Goal: Task Accomplishment & Management: Use online tool/utility

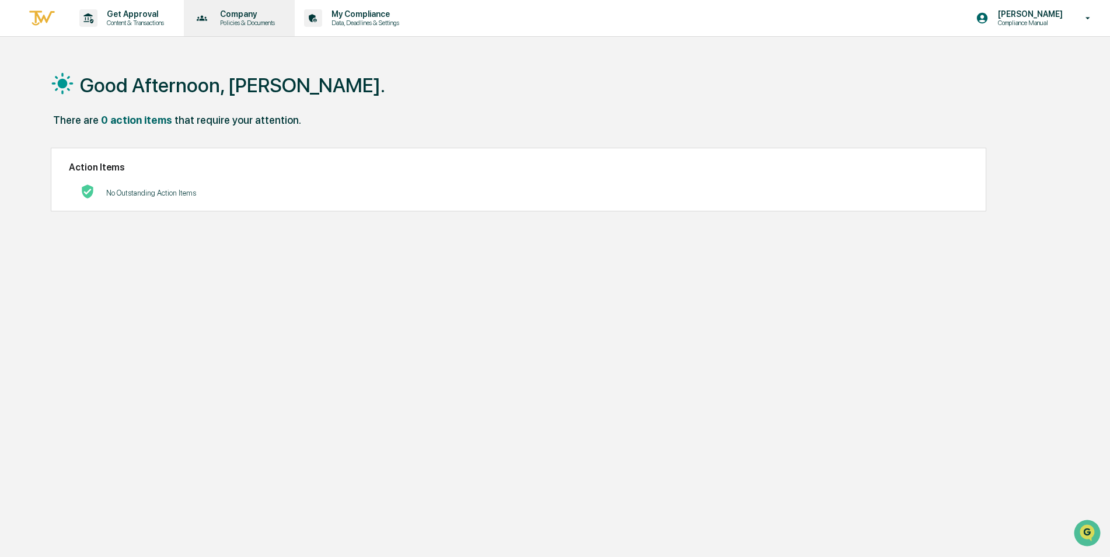
click at [241, 15] on p "Company" at bounding box center [246, 13] width 70 height 9
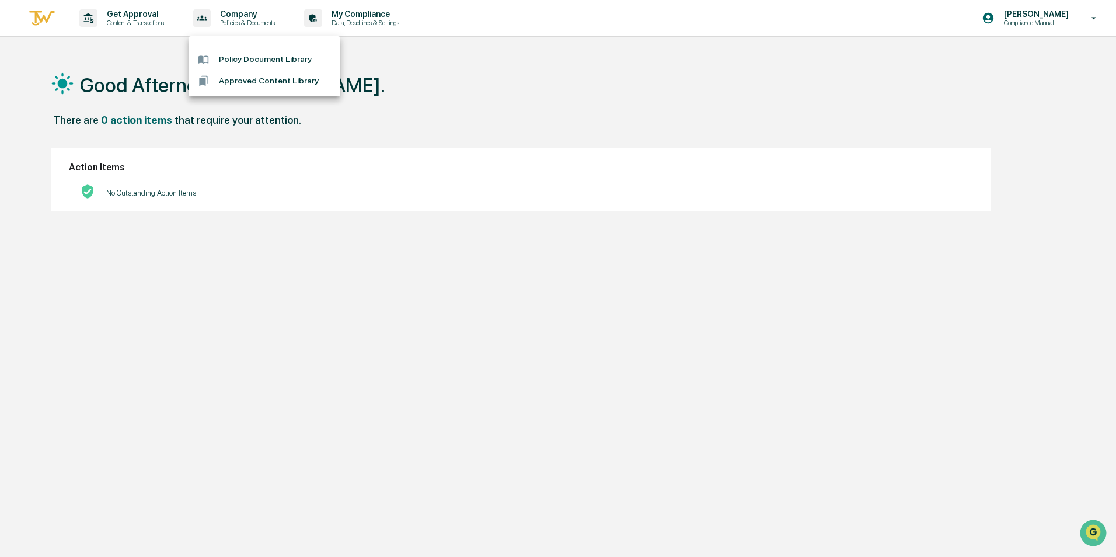
click at [150, 13] on div at bounding box center [558, 278] width 1116 height 557
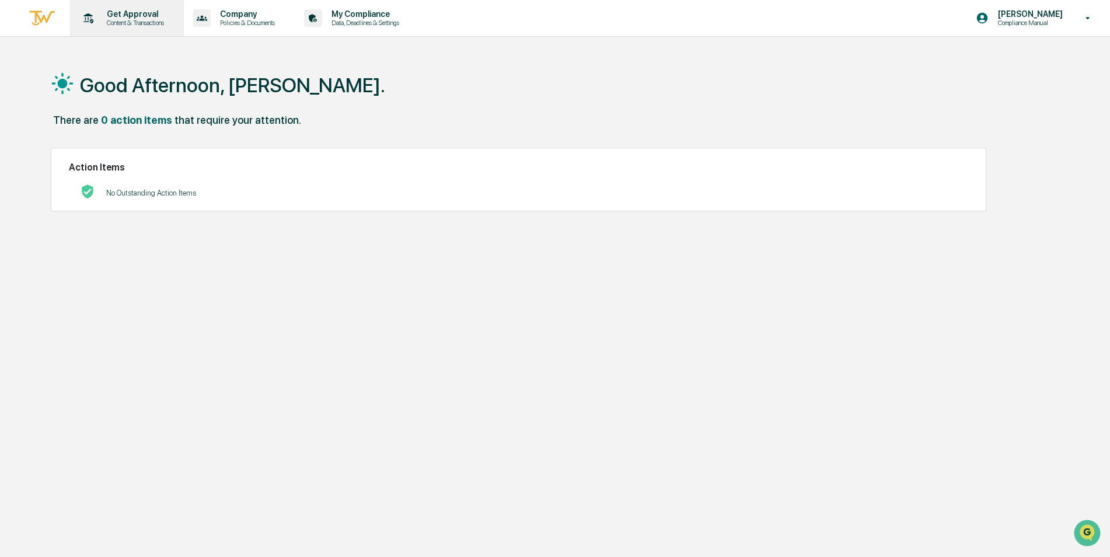
click at [145, 19] on p "Content & Transactions" at bounding box center [133, 23] width 72 height 8
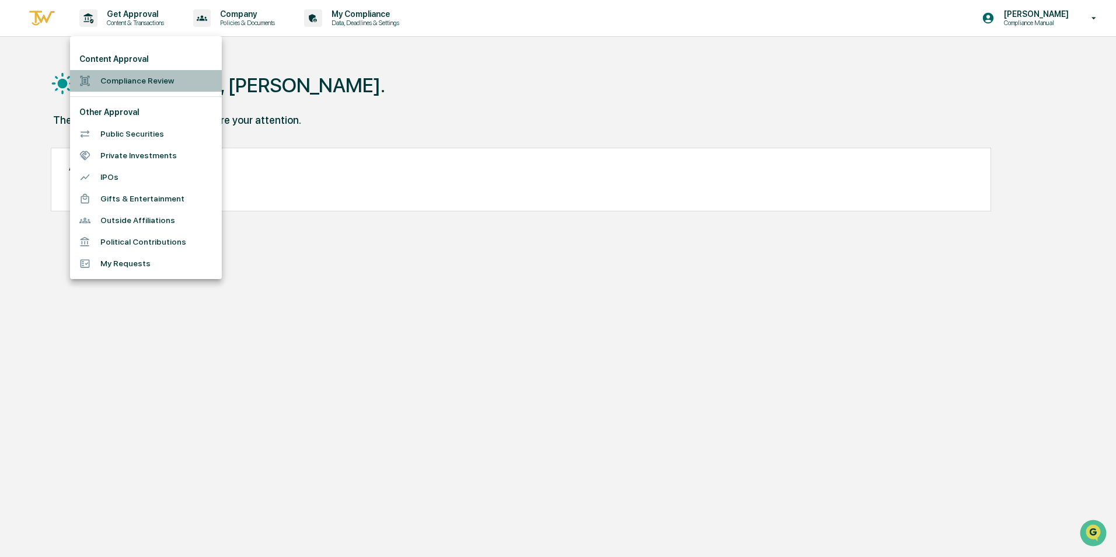
click at [134, 80] on li "Compliance Review" at bounding box center [146, 81] width 152 height 22
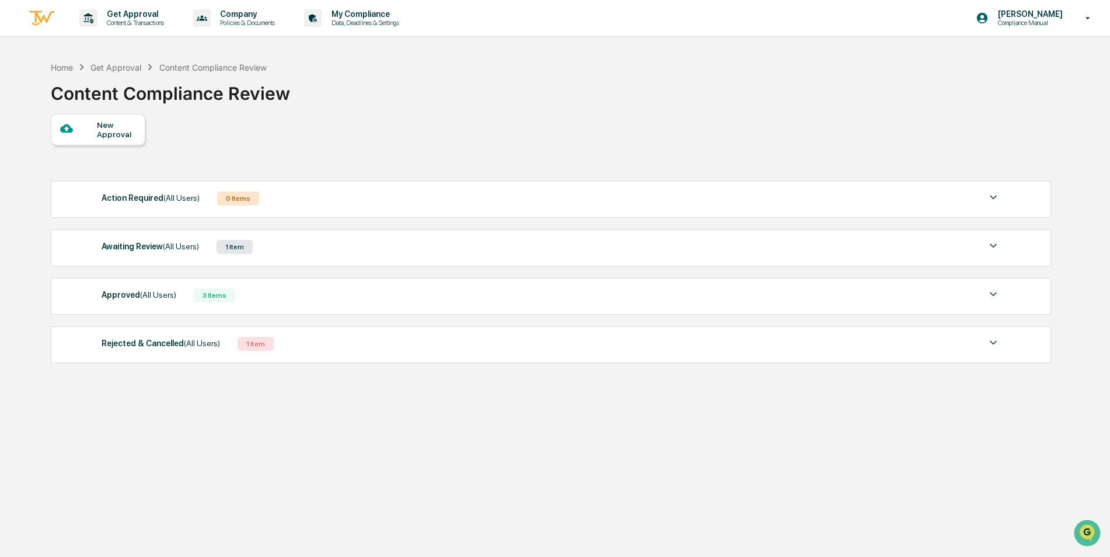
click at [178, 252] on div "Awaiting Review (All Users)" at bounding box center [150, 246] width 97 height 15
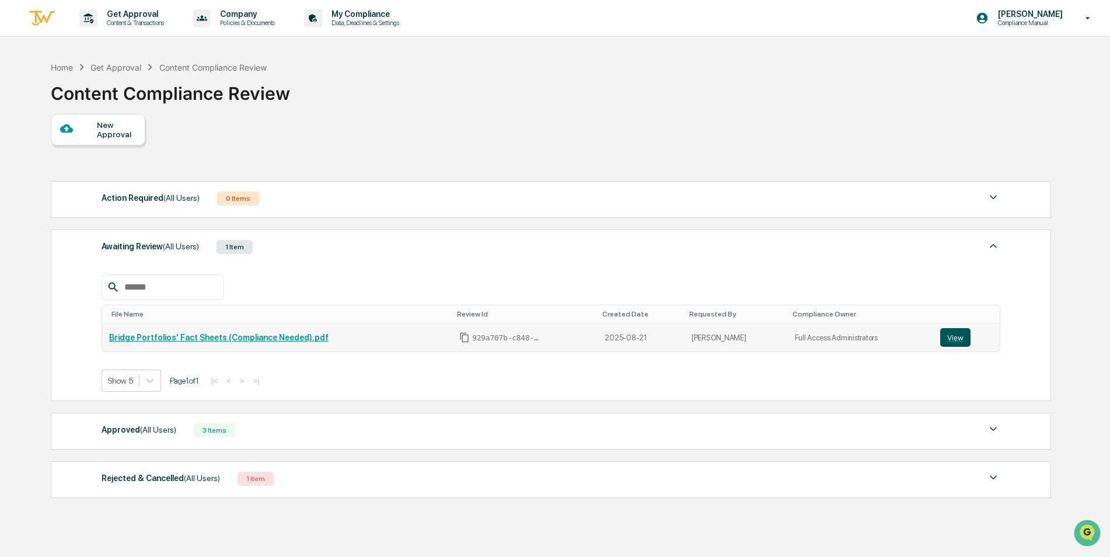
click at [956, 332] on button "View" at bounding box center [956, 337] width 30 height 19
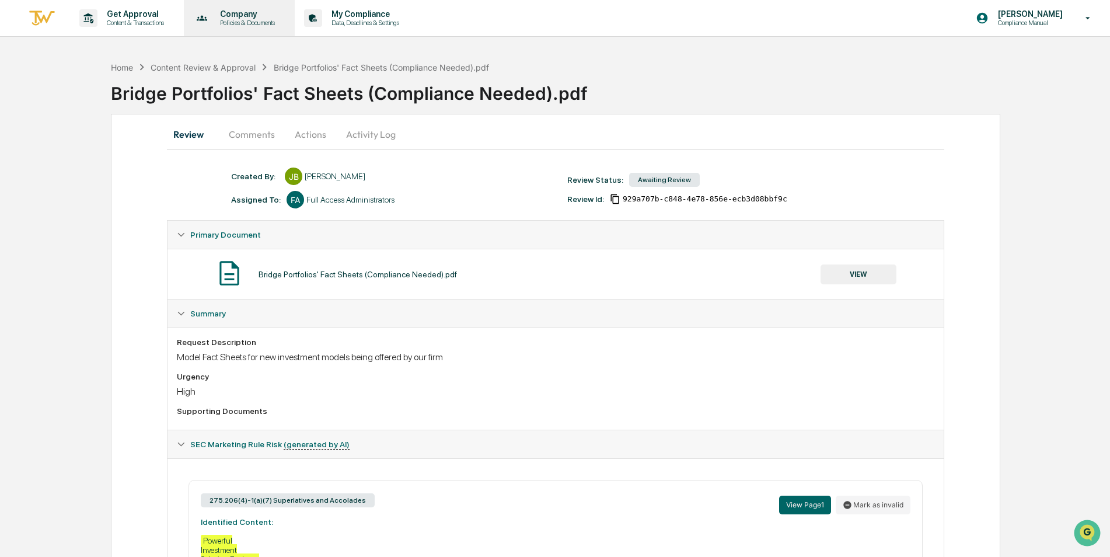
click at [243, 10] on p "Company" at bounding box center [246, 13] width 70 height 9
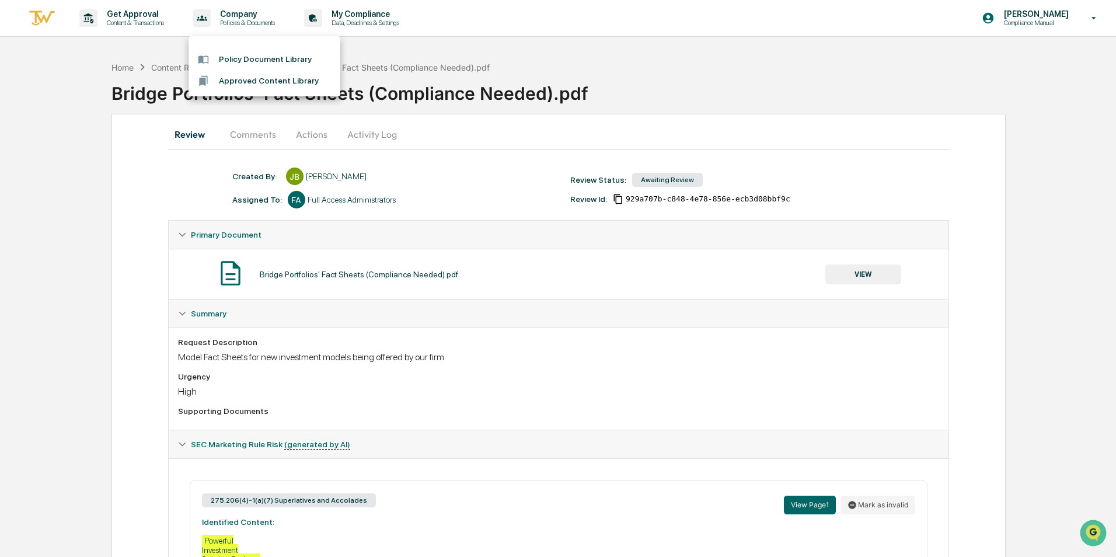
click at [119, 18] on div at bounding box center [558, 278] width 1116 height 557
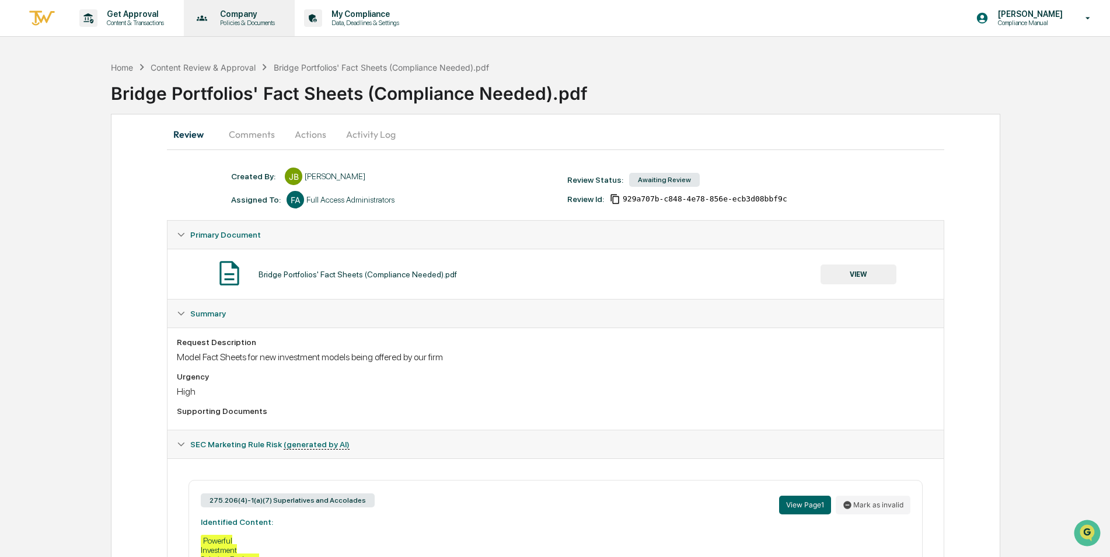
click at [265, 26] on p "Policies & Documents" at bounding box center [246, 23] width 70 height 8
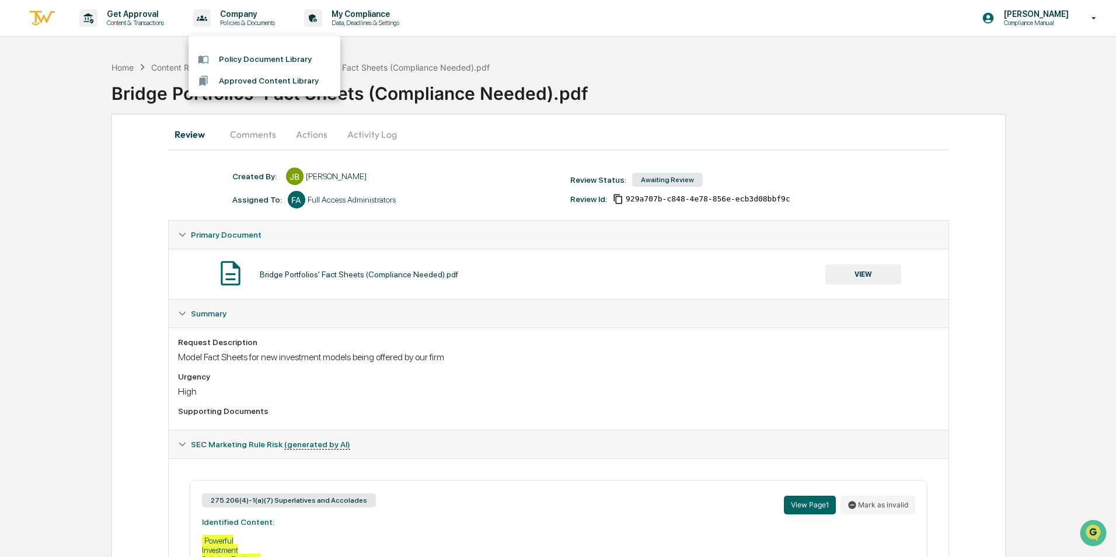
click at [103, 26] on div at bounding box center [558, 278] width 1116 height 557
click at [117, 22] on p "Content & Transactions" at bounding box center [133, 23] width 72 height 8
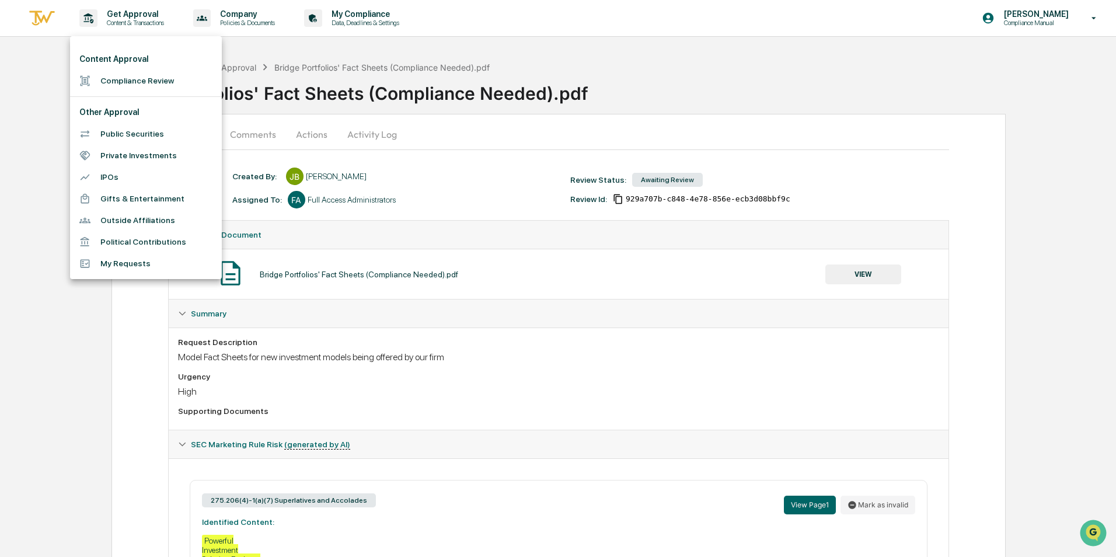
click at [124, 79] on li "Compliance Review" at bounding box center [146, 81] width 152 height 22
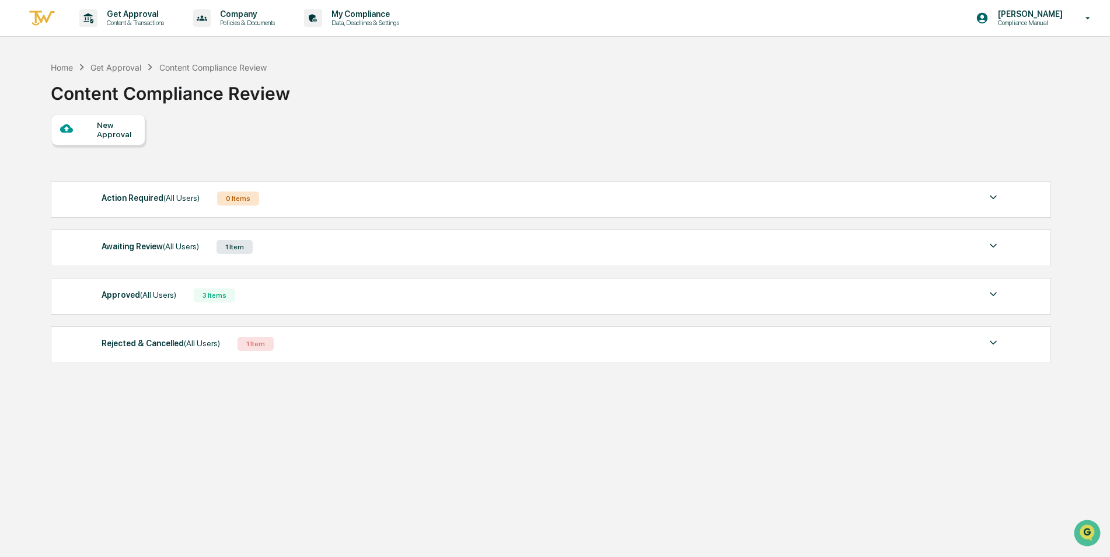
click at [125, 130] on div "New Approval" at bounding box center [116, 129] width 39 height 19
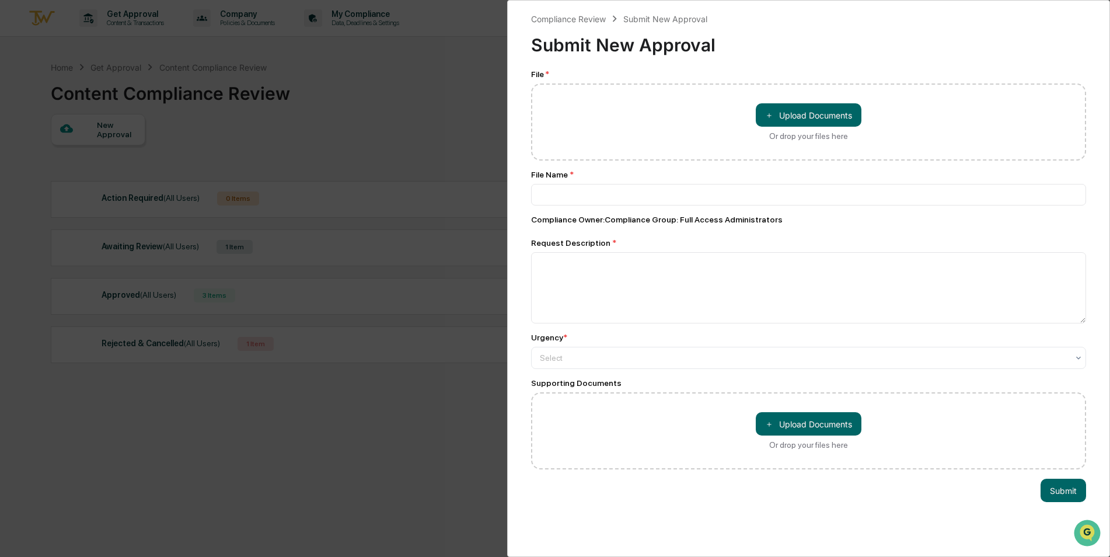
drag, startPoint x: 351, startPoint y: 253, endPoint x: 355, endPoint y: 264, distance: 12.4
click at [354, 259] on div "Compliance Review Submit New Approval Submit New Approval File * ＋ Upload Docum…" at bounding box center [555, 278] width 1110 height 557
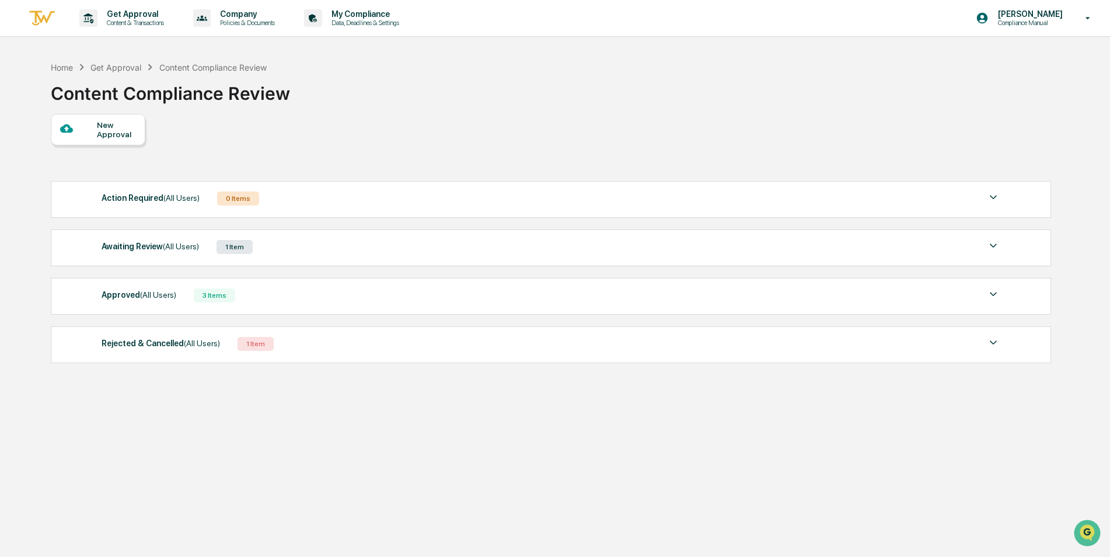
click at [219, 257] on div "Awaiting Review (All Users) 1 Item File Name Review Id Created Date Requested B…" at bounding box center [551, 247] width 1001 height 37
click at [163, 248] on span "(All Users)" at bounding box center [181, 246] width 36 height 9
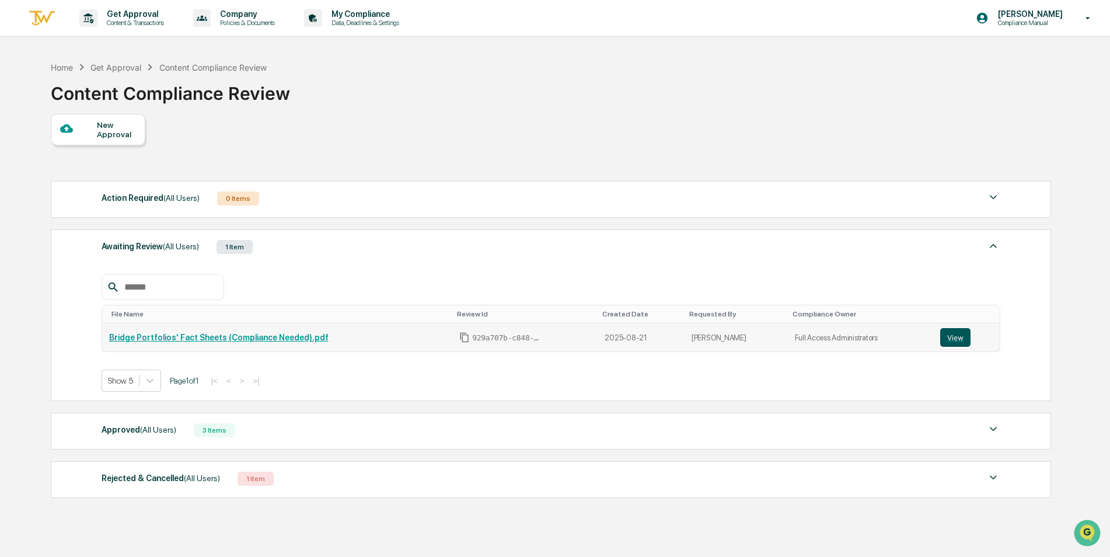
click at [956, 345] on button "View" at bounding box center [956, 337] width 30 height 19
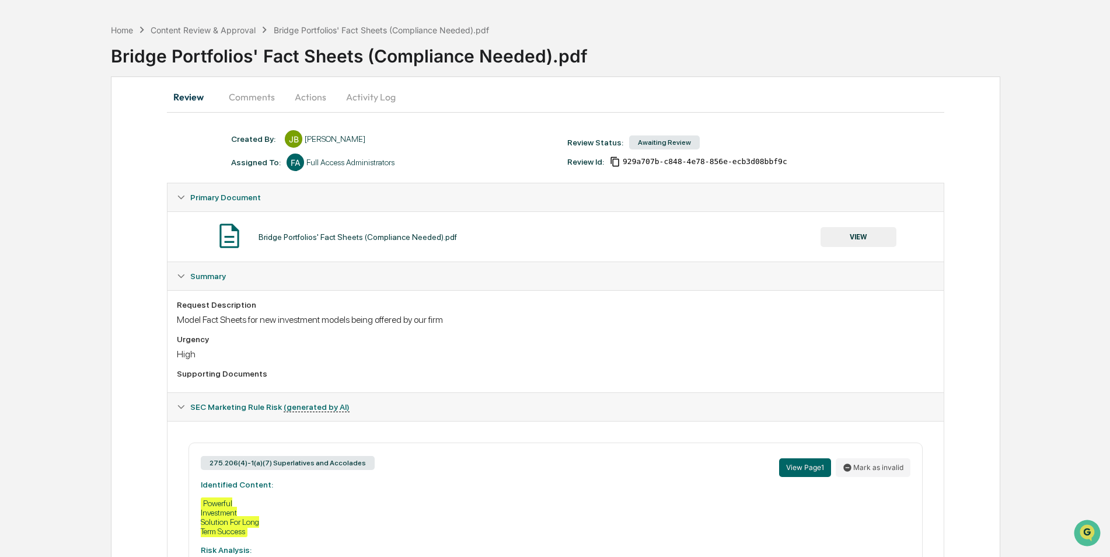
scroll to position [58, 0]
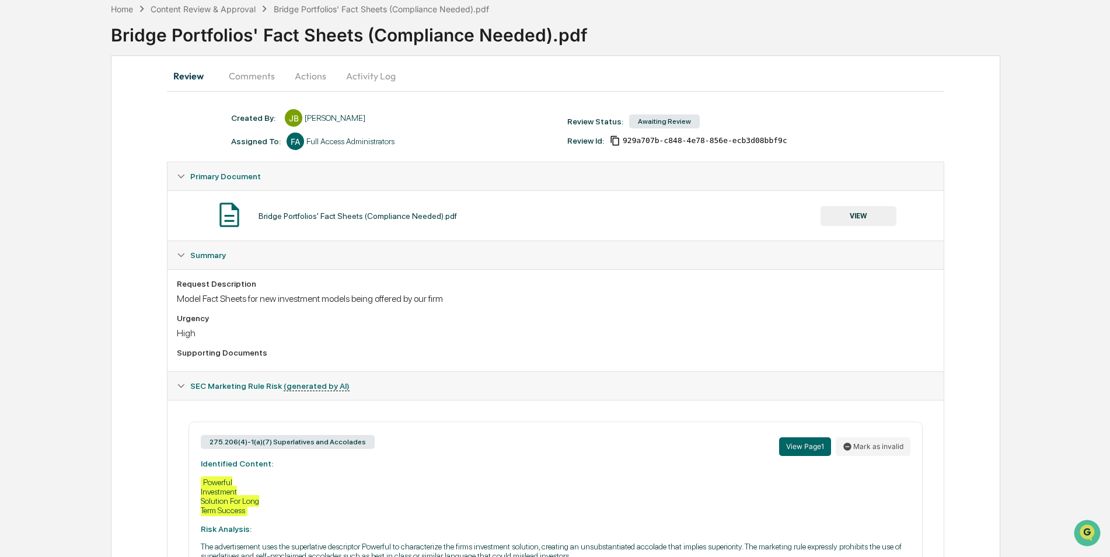
click at [253, 76] on button "Comments" at bounding box center [252, 76] width 65 height 28
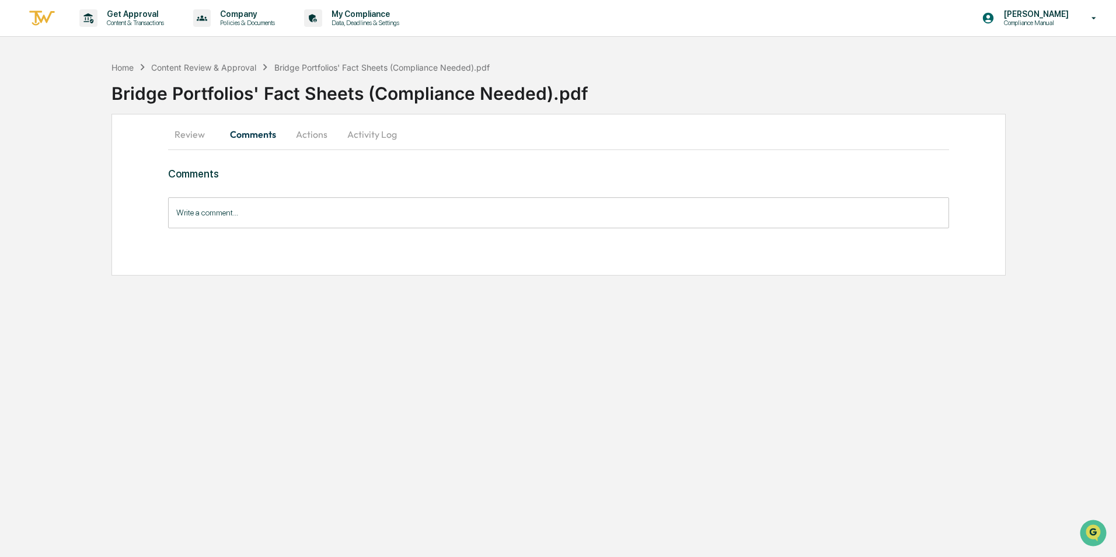
click at [305, 135] on button "Actions" at bounding box center [311, 134] width 53 height 28
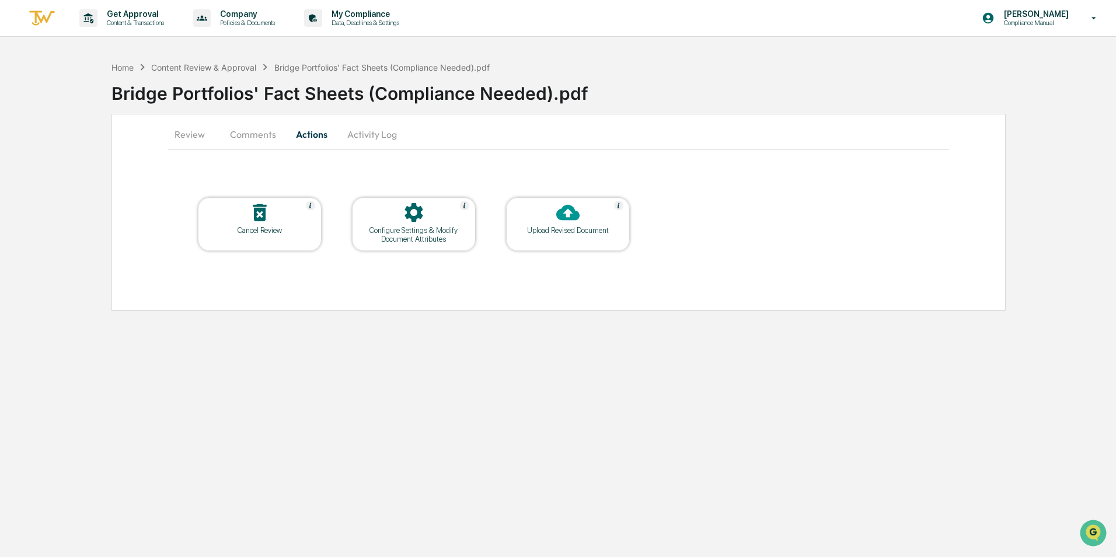
click at [368, 134] on button "Activity Log" at bounding box center [372, 134] width 68 height 28
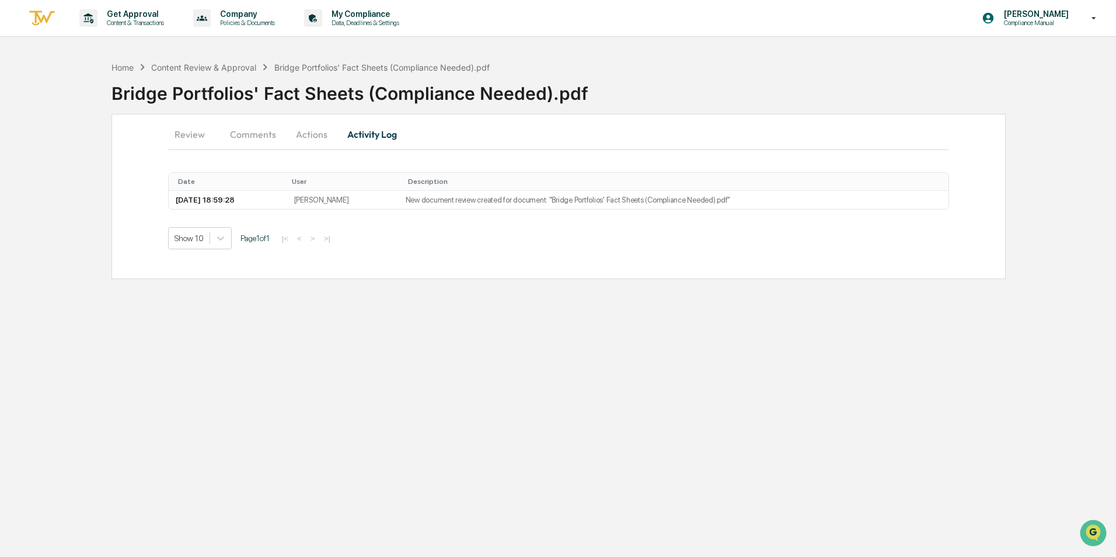
click at [319, 138] on button "Actions" at bounding box center [311, 134] width 53 height 28
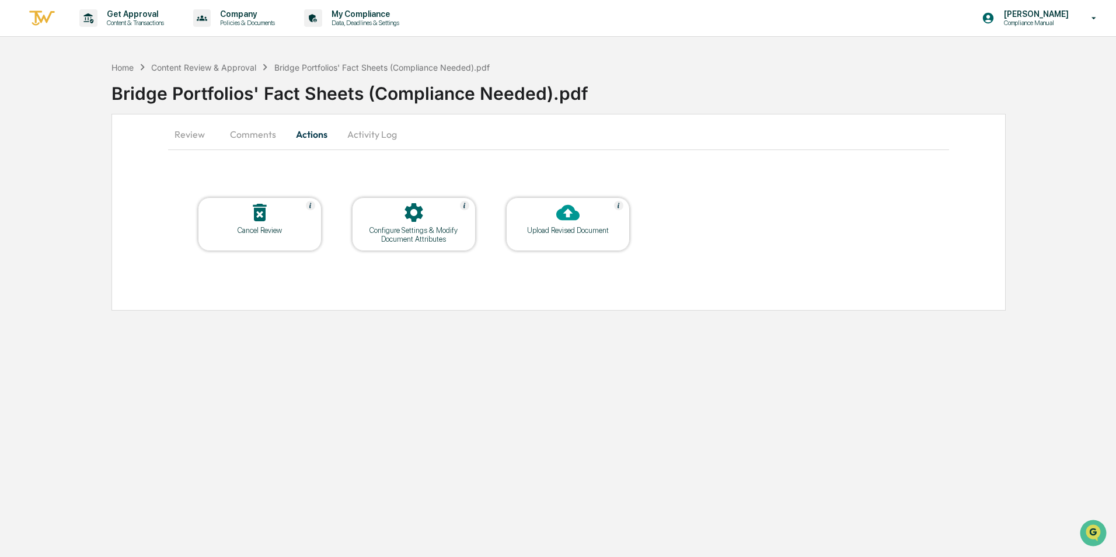
click at [278, 134] on button "Comments" at bounding box center [253, 134] width 65 height 28
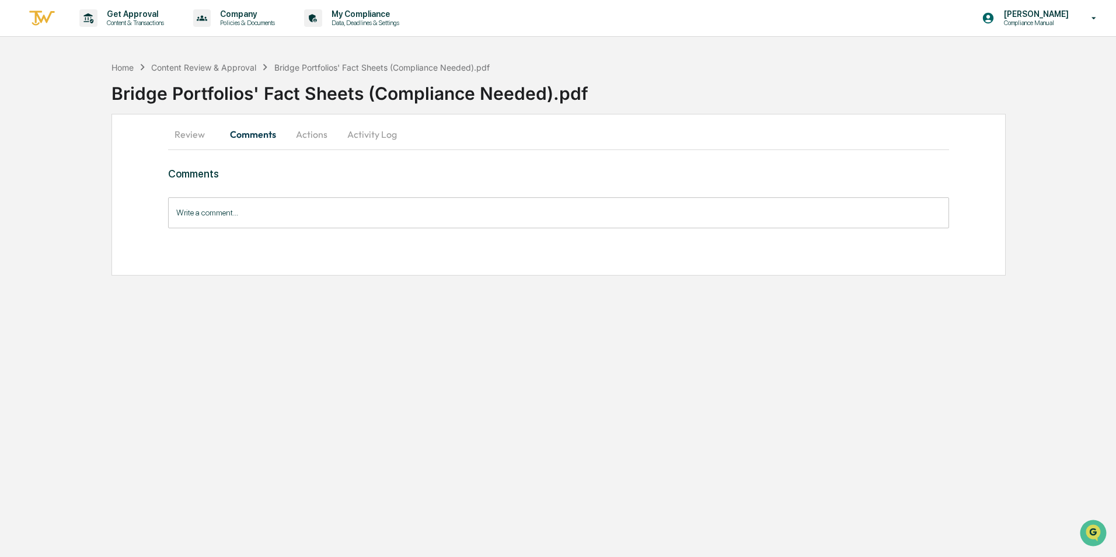
click at [190, 134] on button "Review" at bounding box center [194, 134] width 53 height 28
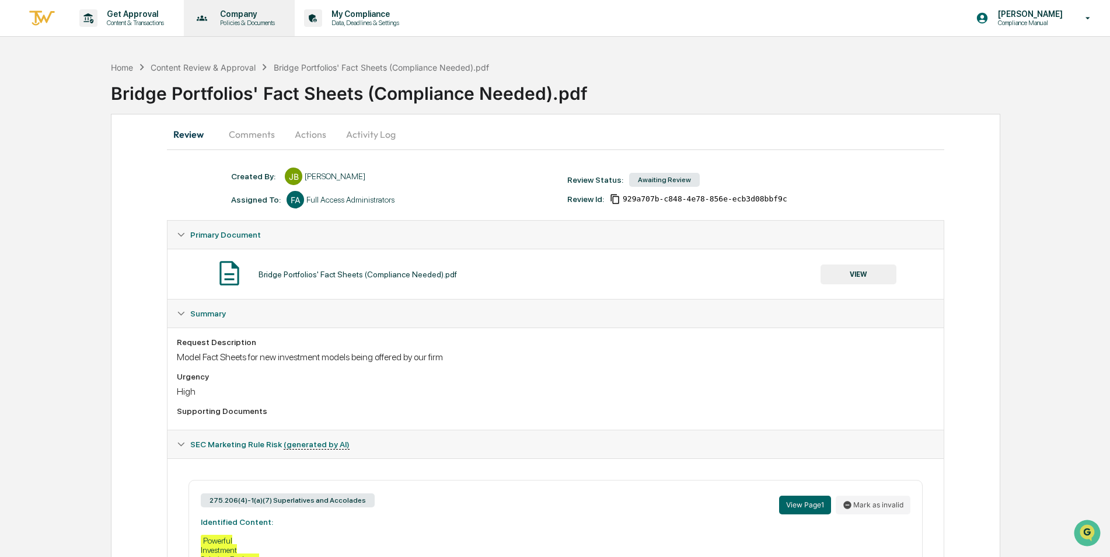
click at [249, 22] on p "Policies & Documents" at bounding box center [246, 23] width 70 height 8
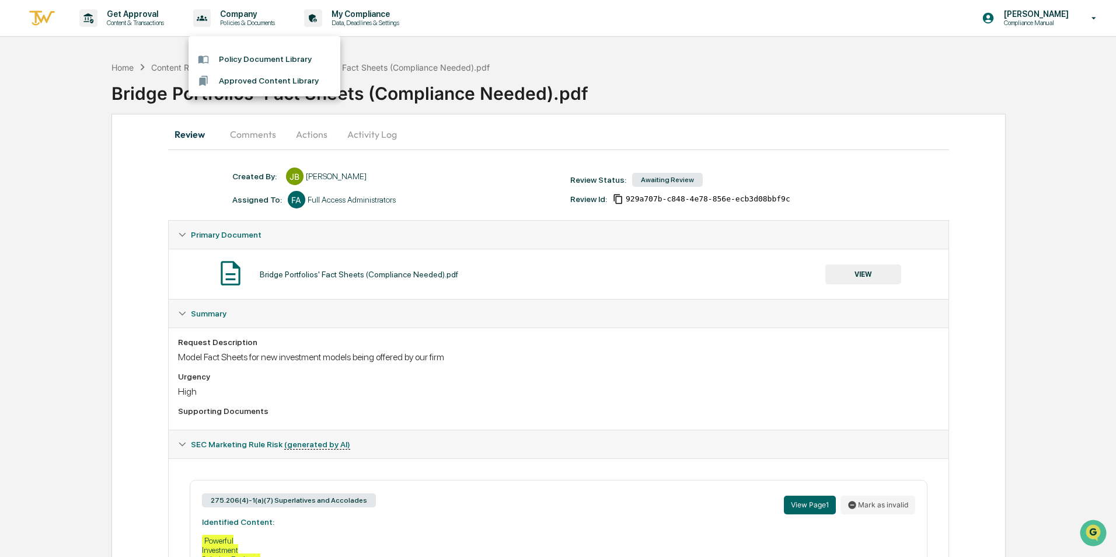
click at [138, 15] on div at bounding box center [558, 278] width 1116 height 557
click at [142, 21] on p "Content & Transactions" at bounding box center [133, 23] width 72 height 8
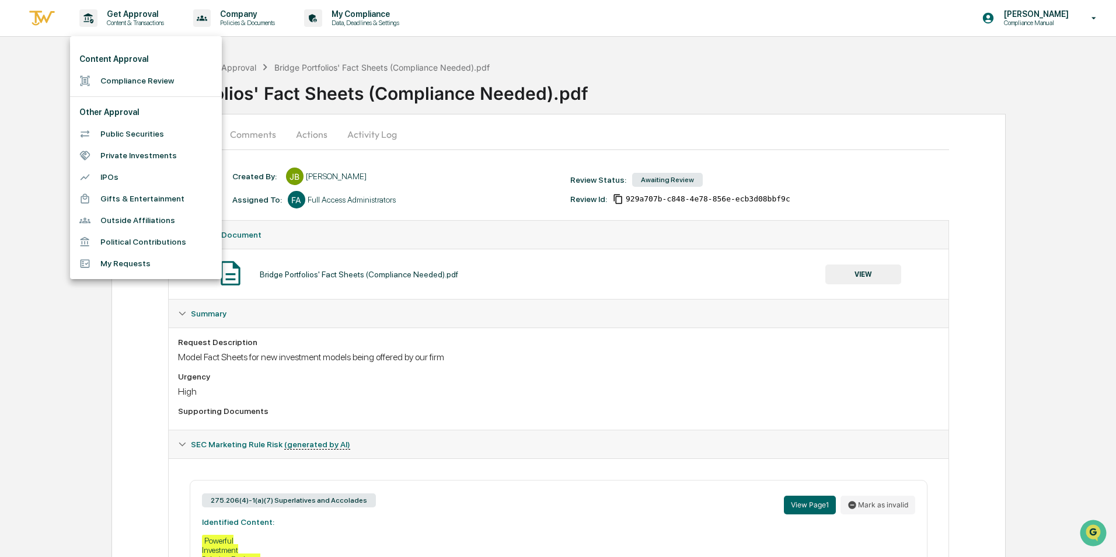
click at [124, 83] on li "Compliance Review" at bounding box center [146, 81] width 152 height 22
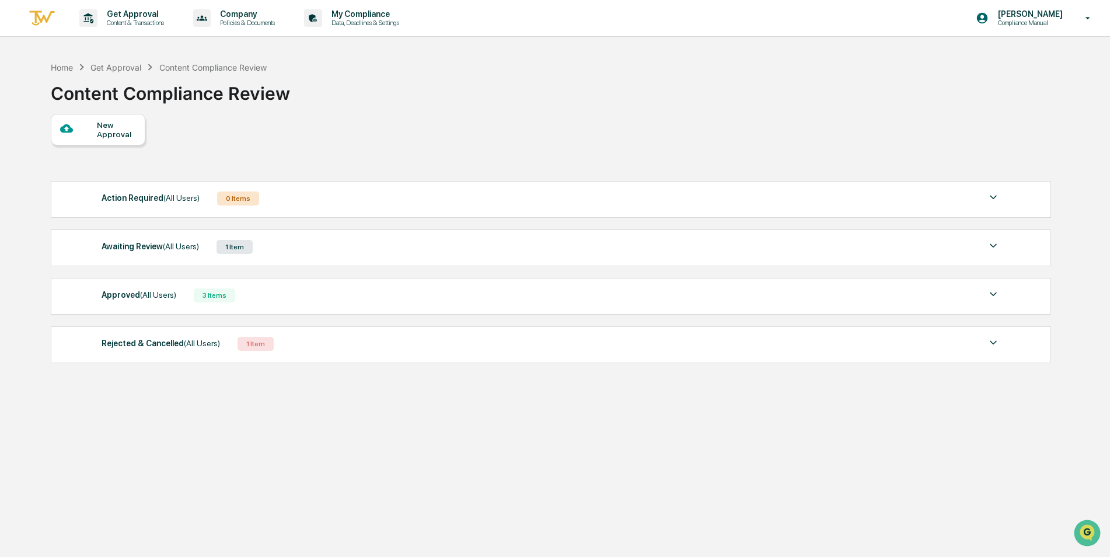
click at [113, 130] on div "New Approval" at bounding box center [116, 129] width 39 height 19
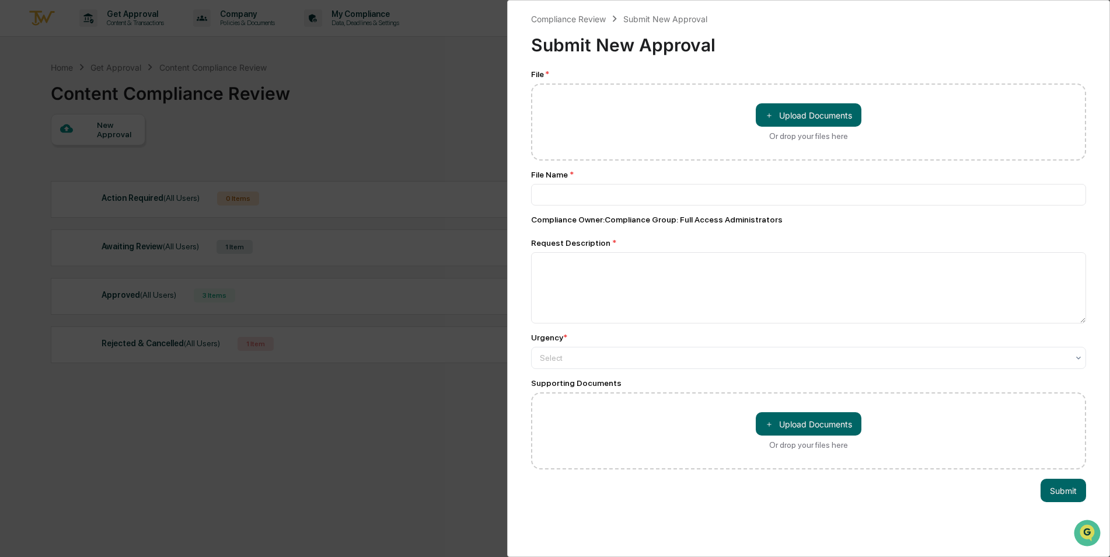
click at [314, 123] on div "Compliance Review Submit New Approval Submit New Approval File * ＋ Upload Docum…" at bounding box center [555, 278] width 1110 height 557
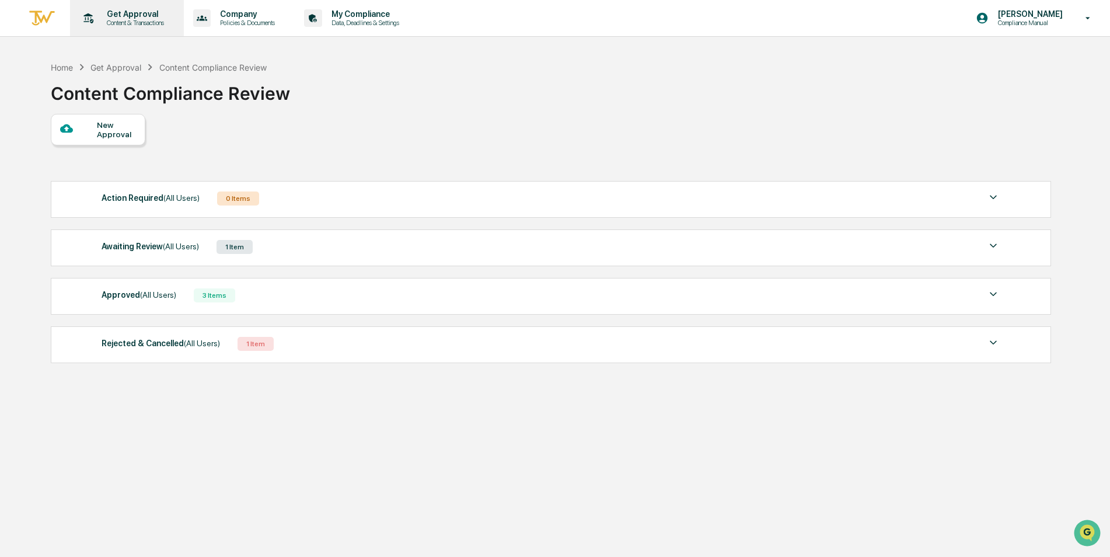
click at [119, 22] on p "Content & Transactions" at bounding box center [133, 23] width 72 height 8
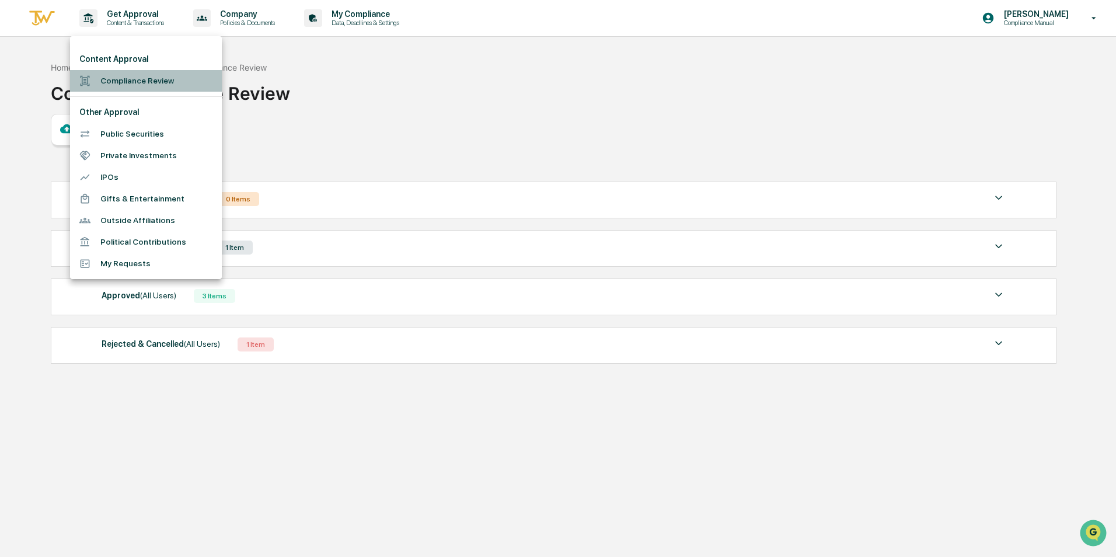
click at [123, 87] on li "Compliance Review" at bounding box center [146, 81] width 152 height 22
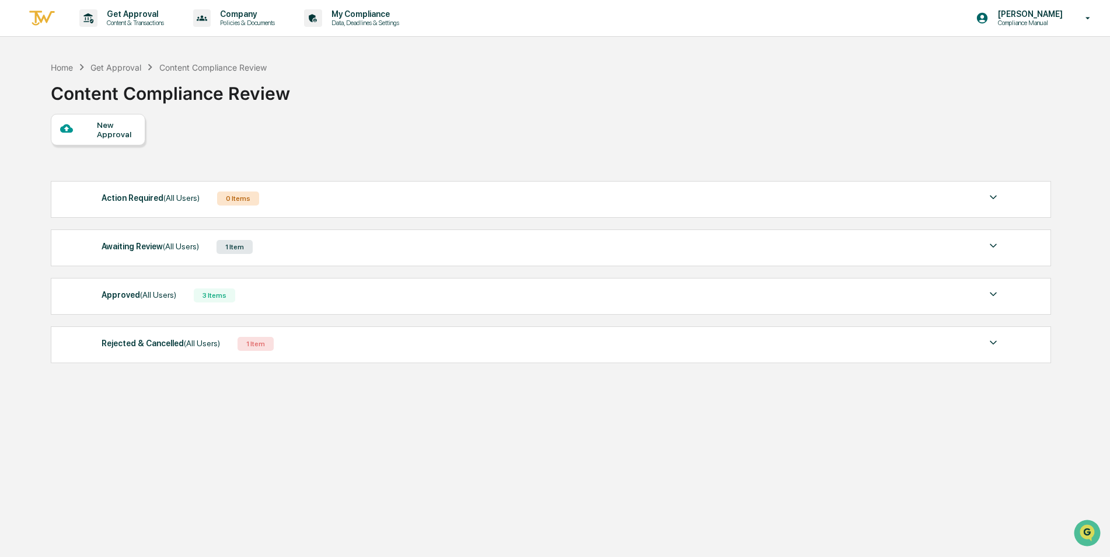
click at [116, 145] on div "New Approval Action Required (All Users) 0 Items No data to display Show 5 Page…" at bounding box center [550, 241] width 999 height 255
click at [116, 135] on div "New Approval" at bounding box center [116, 129] width 39 height 19
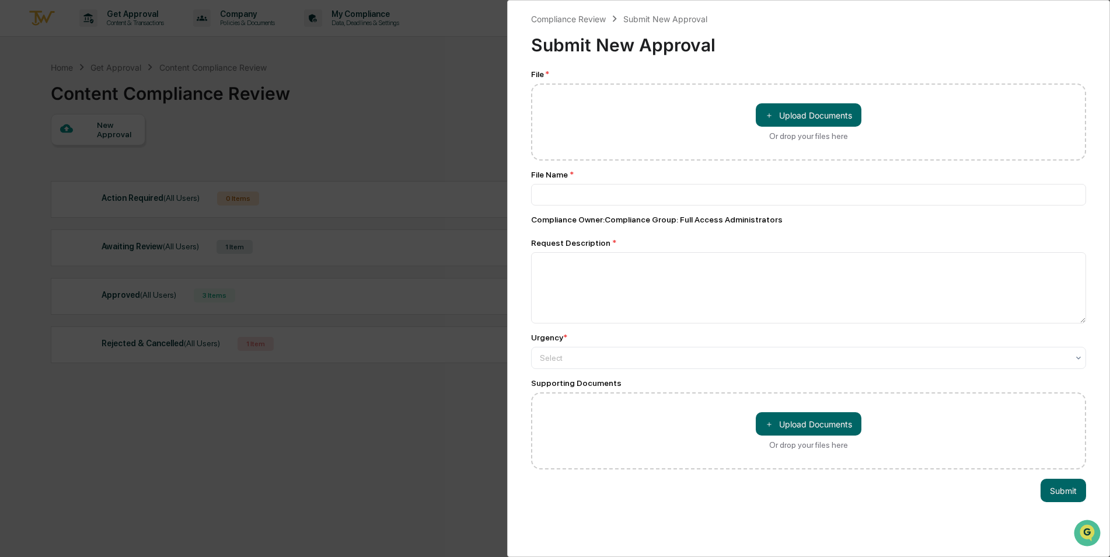
click at [156, 335] on div "Compliance Review Submit New Approval Submit New Approval File * ＋ Upload Docum…" at bounding box center [555, 278] width 1110 height 557
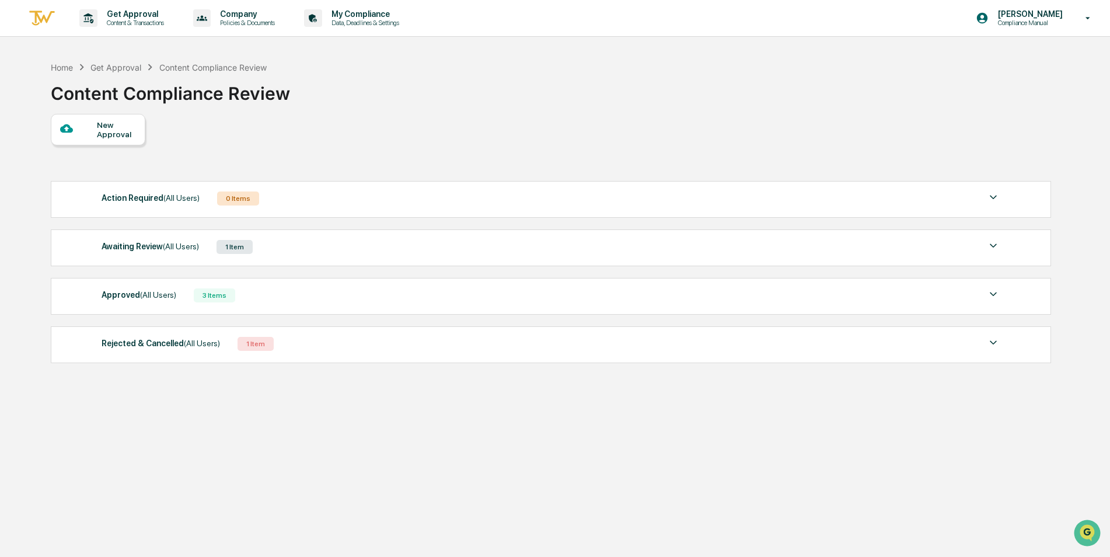
click at [208, 246] on div "Awaiting Review (All Users) 1 Item" at bounding box center [552, 247] width 900 height 16
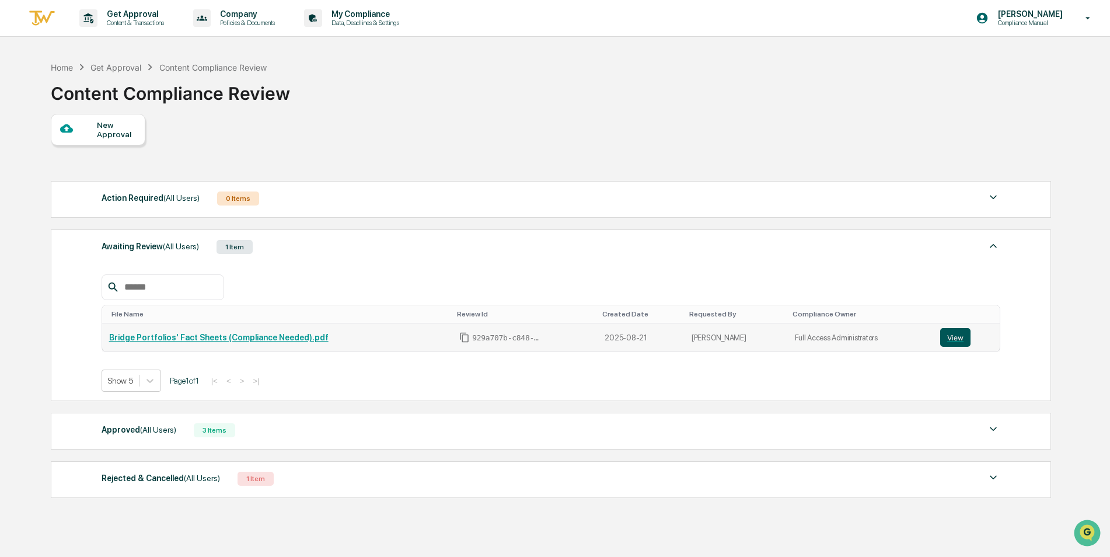
click at [963, 332] on button "View" at bounding box center [956, 337] width 30 height 19
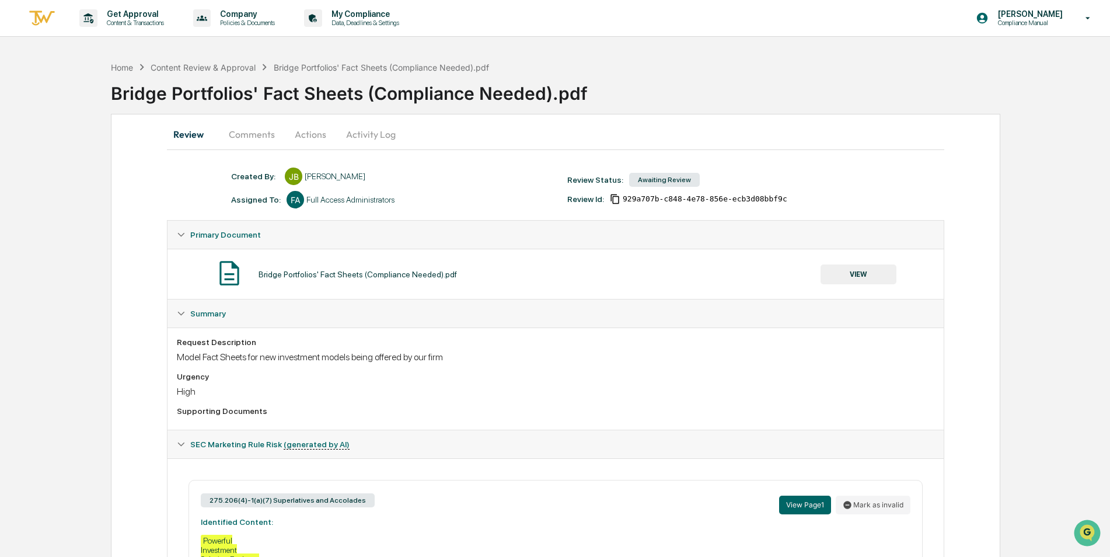
click at [270, 142] on button "Comments" at bounding box center [252, 134] width 65 height 28
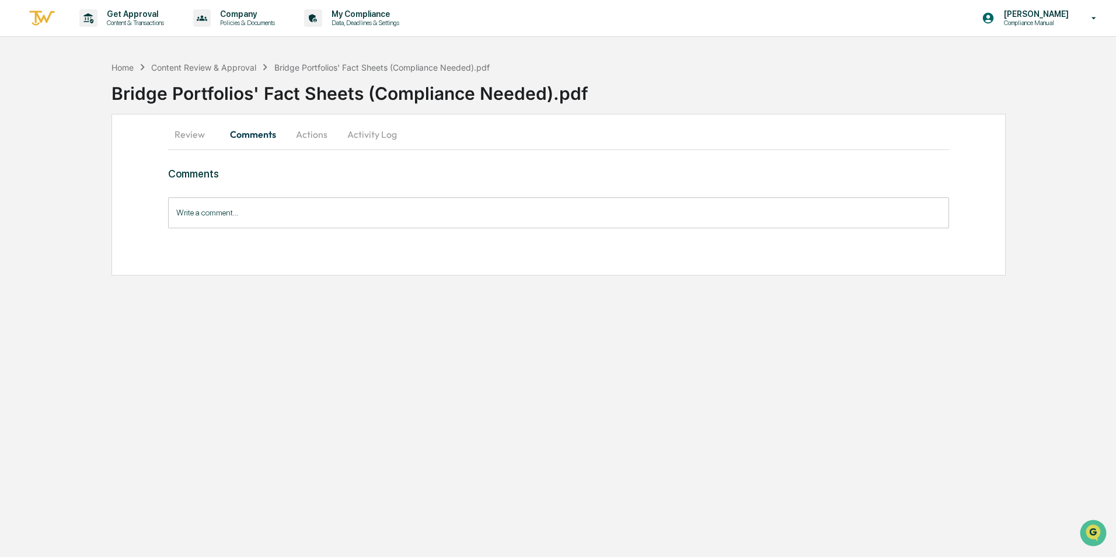
click at [322, 140] on button "Actions" at bounding box center [311, 134] width 53 height 28
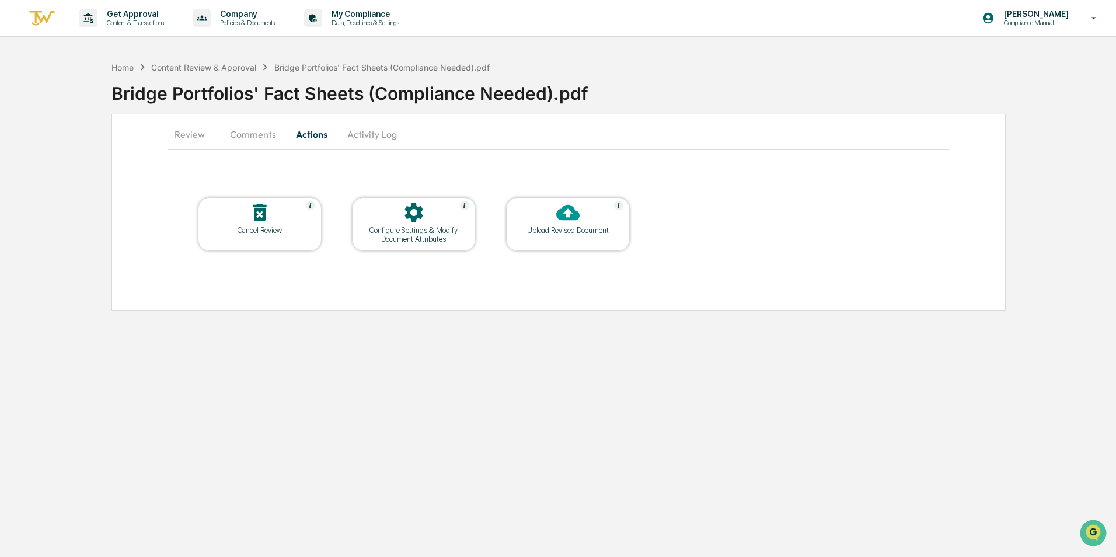
click at [189, 138] on button "Review" at bounding box center [194, 134] width 53 height 28
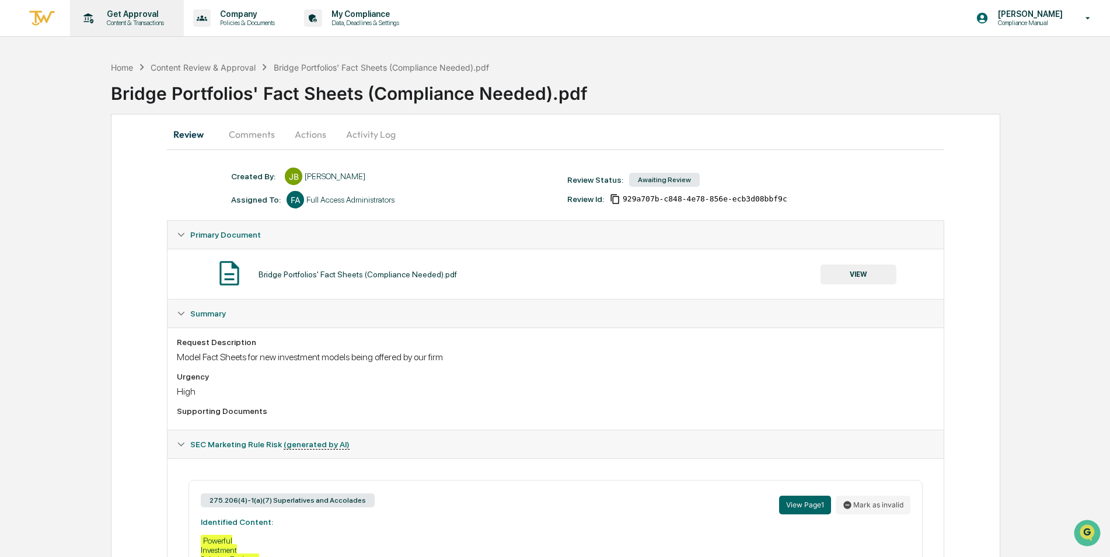
click at [151, 30] on div "Get Approval Content & Transactions" at bounding box center [126, 18] width 102 height 36
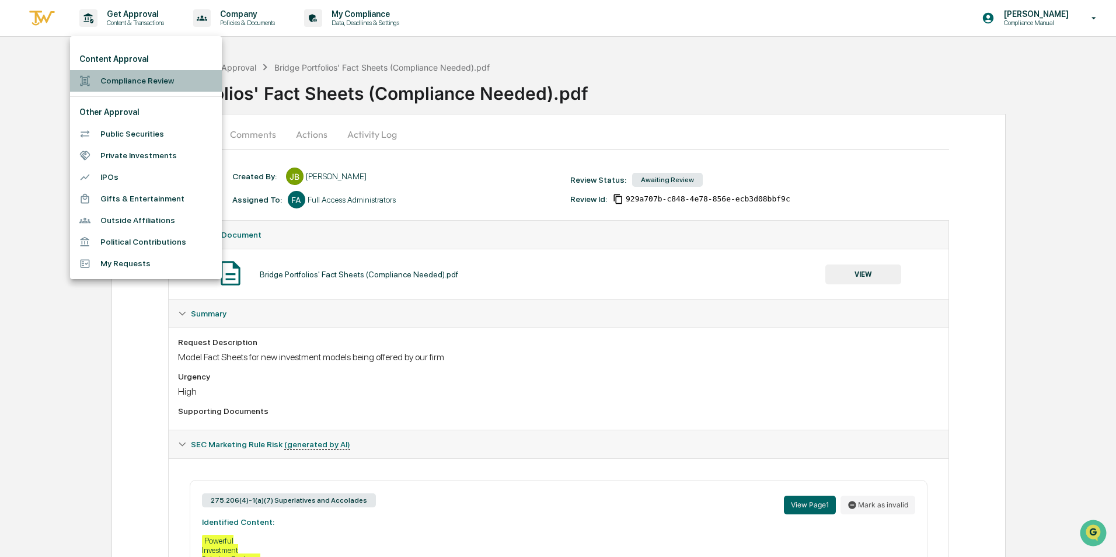
click at [127, 74] on li "Compliance Review" at bounding box center [146, 81] width 152 height 22
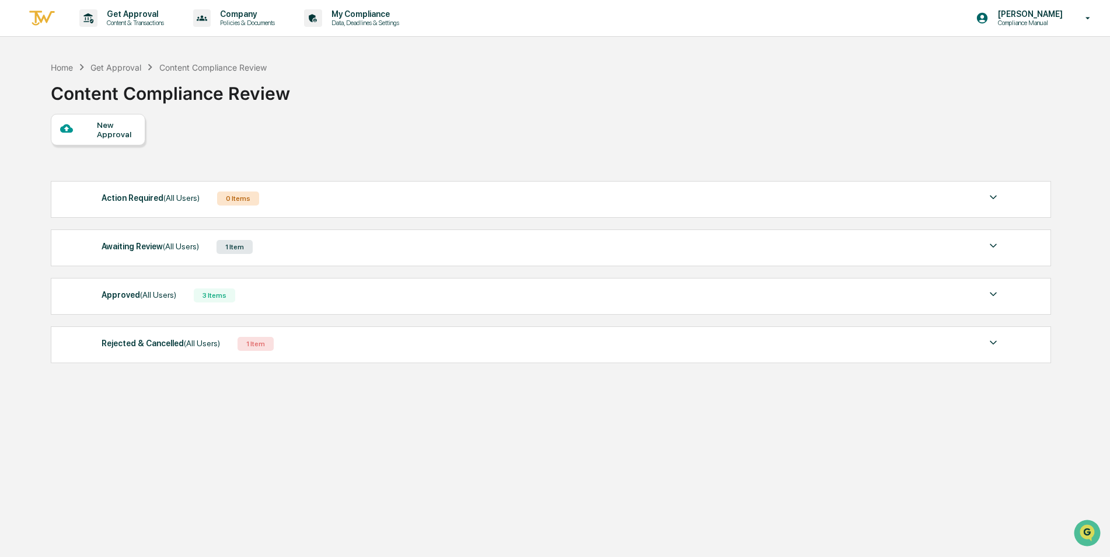
click at [1014, 300] on div "Approved (All Users) 3 Items File Name Review Id Created Date Requested By Comp…" at bounding box center [551, 296] width 1001 height 37
click at [997, 297] on img at bounding box center [994, 294] width 14 height 14
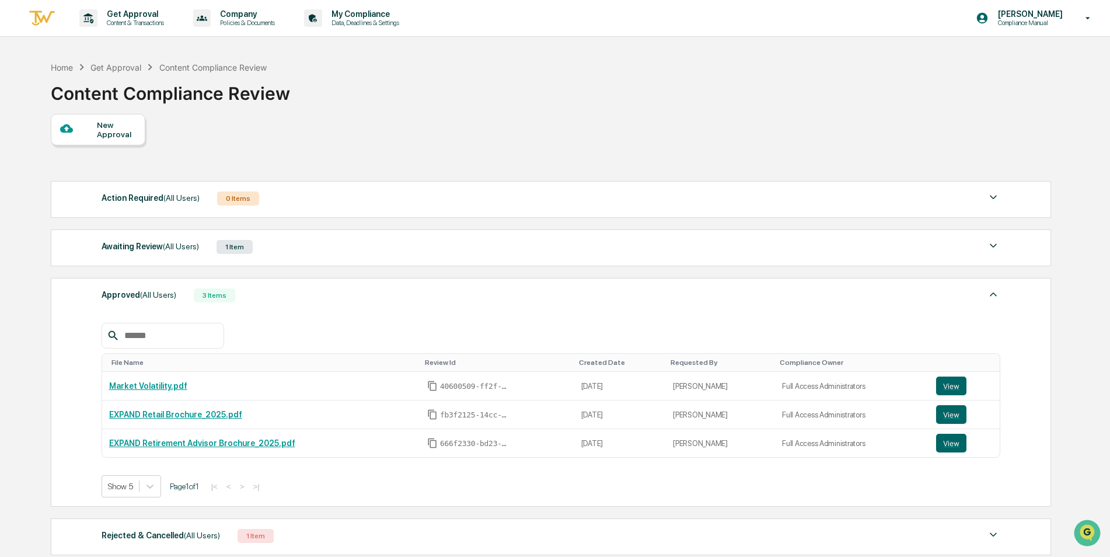
click at [998, 297] on img at bounding box center [994, 294] width 14 height 14
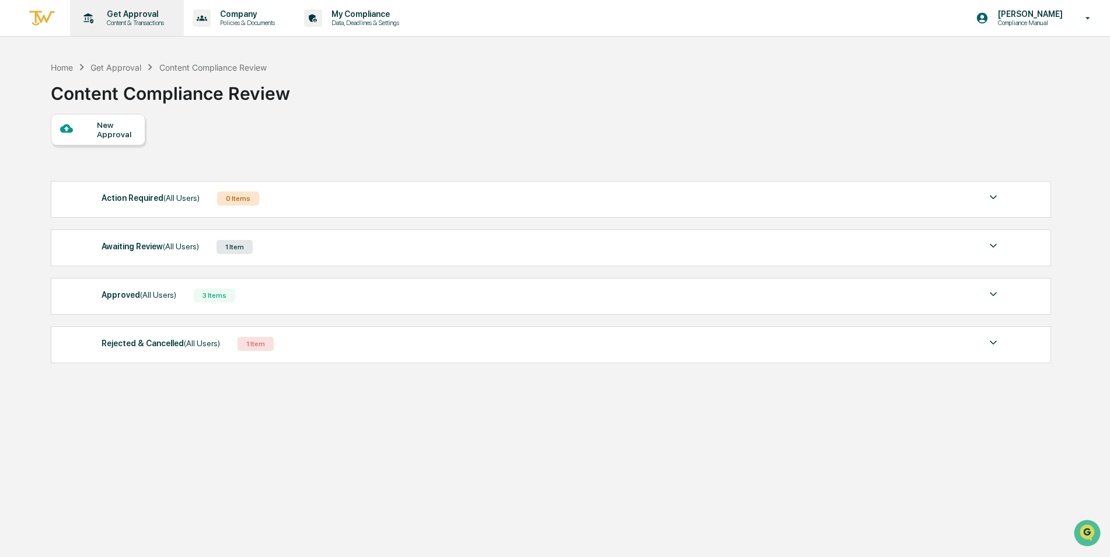
click at [137, 15] on p "Get Approval" at bounding box center [133, 13] width 72 height 9
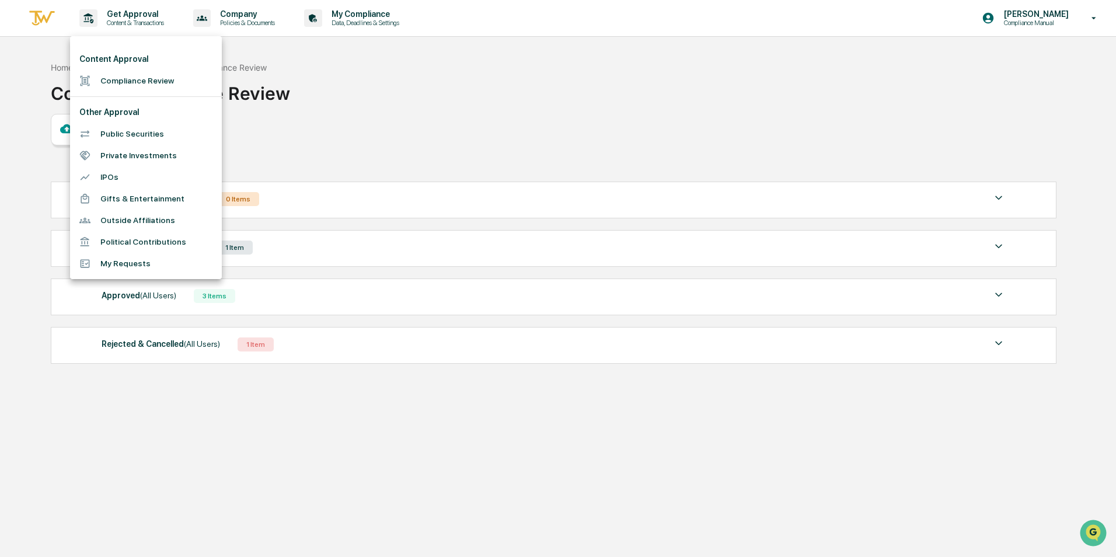
click at [928, 120] on div at bounding box center [558, 278] width 1116 height 557
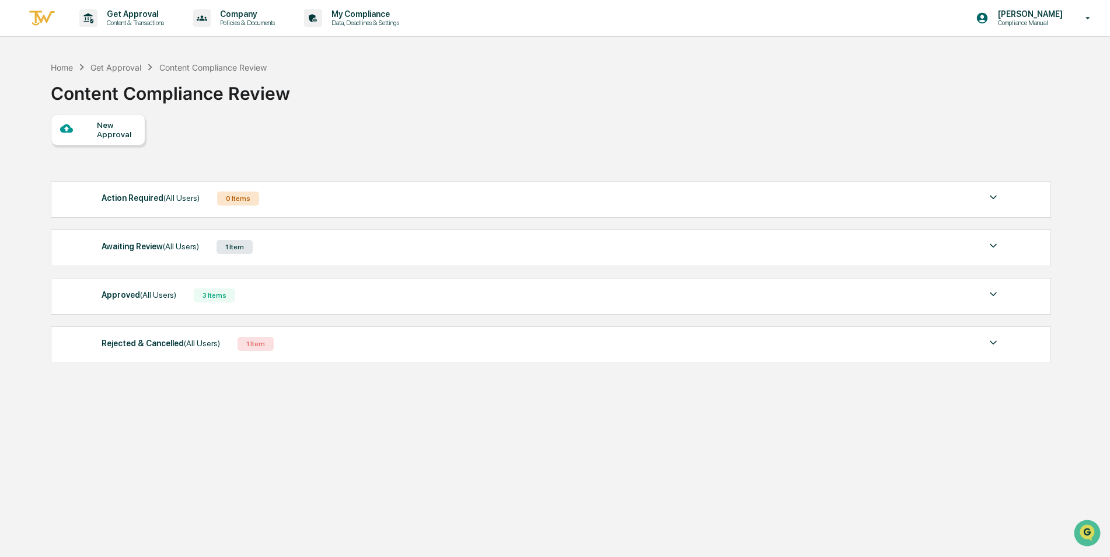
click at [345, 263] on div "Awaiting Review (All Users) 1 Item File Name Review Id Created Date Requested B…" at bounding box center [551, 247] width 1001 height 37
click at [360, 257] on div "Awaiting Review (All Users) 1 Item File Name Review Id Created Date Requested B…" at bounding box center [551, 247] width 1001 height 37
click at [992, 244] on img at bounding box center [994, 246] width 14 height 14
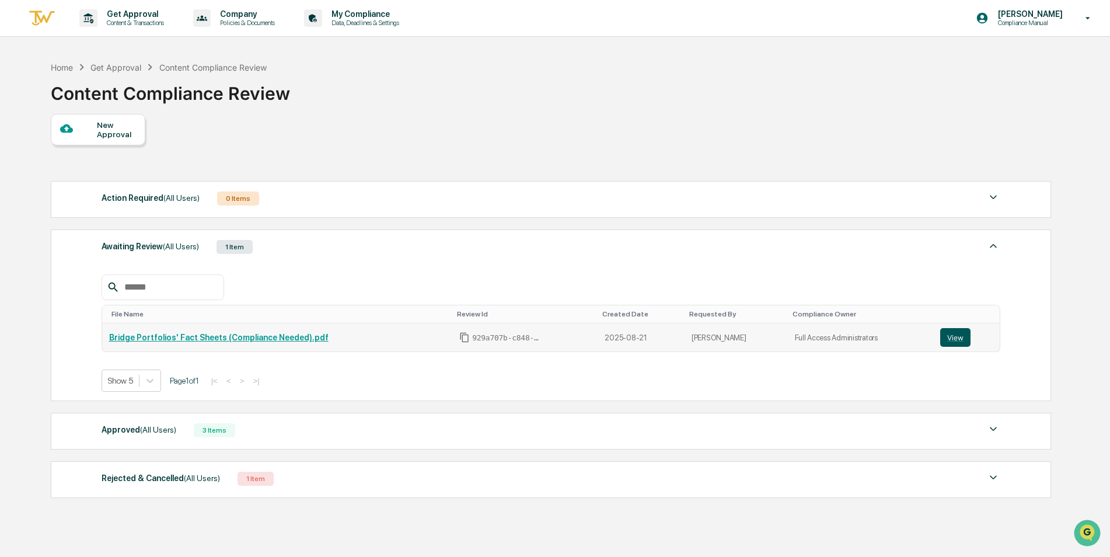
click at [957, 337] on button "View" at bounding box center [956, 337] width 30 height 19
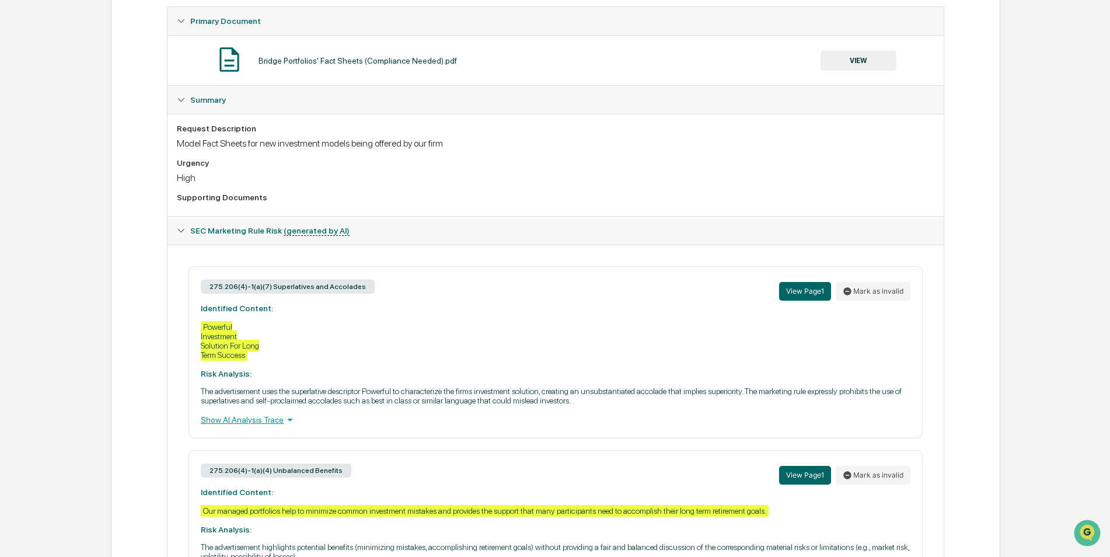
scroll to position [234, 0]
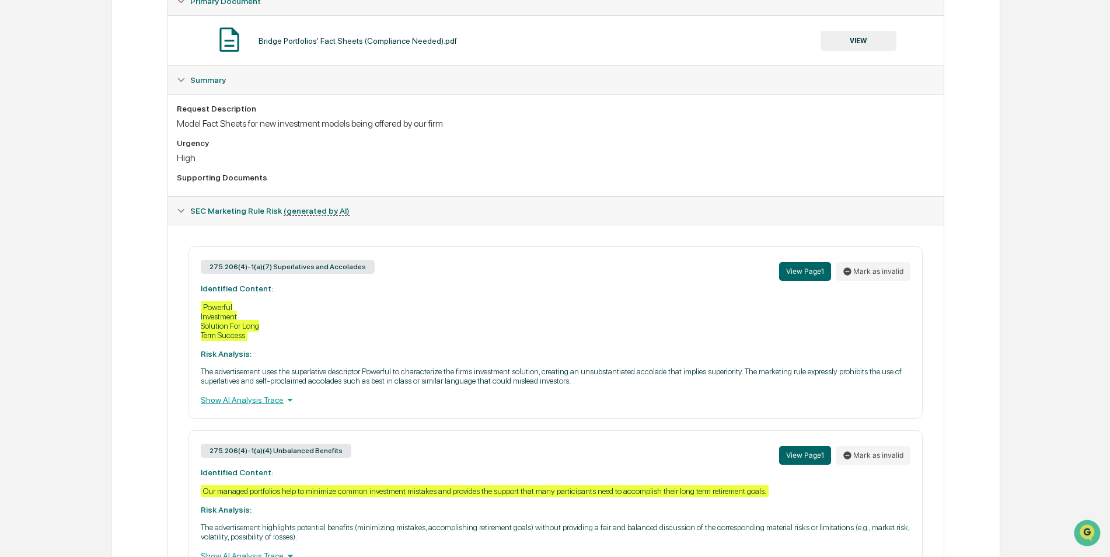
click at [392, 322] on div "275.206(4)-1(a)(7) Superlatives and Accolades View Page 1 Mark as invalid Ident…" at bounding box center [556, 332] width 734 height 172
click at [475, 325] on div "275.206(4)-1(a)(7) Superlatives and Accolades View Page 1 Mark as invalid Ident…" at bounding box center [556, 332] width 734 height 172
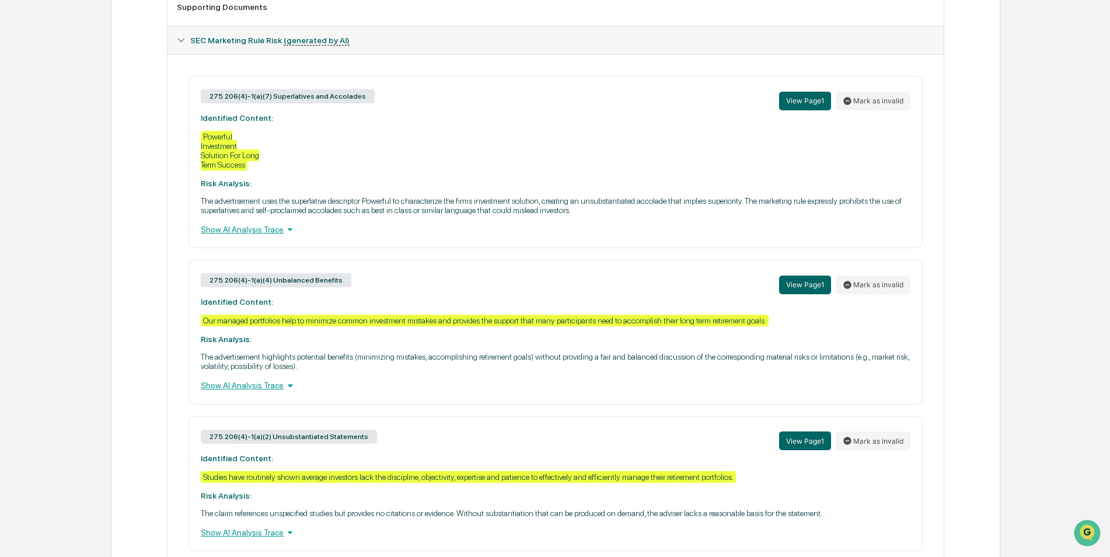
scroll to position [409, 0]
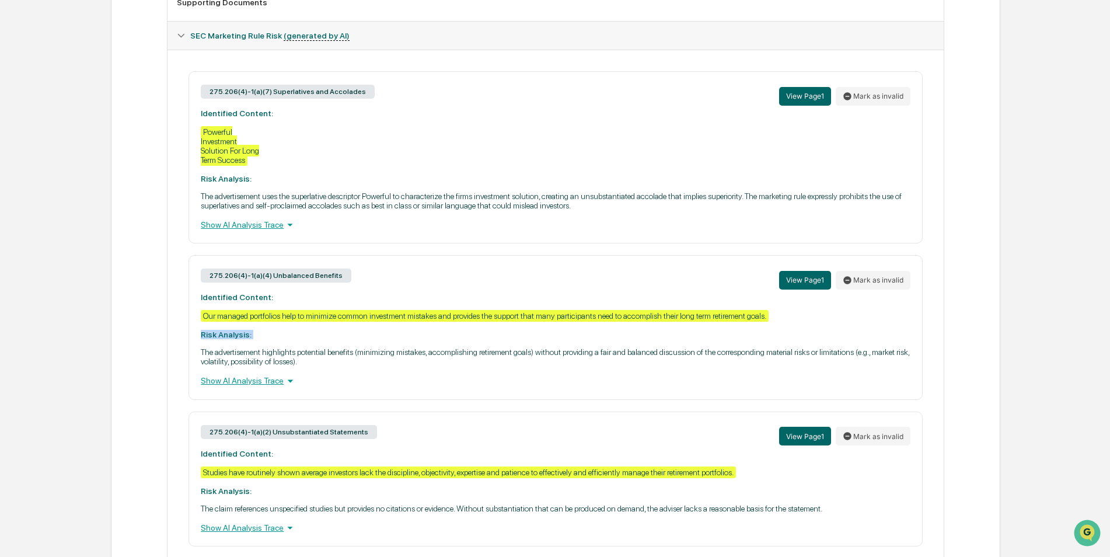
drag, startPoint x: 250, startPoint y: 335, endPoint x: 200, endPoint y: 337, distance: 50.8
click at [200, 337] on div "275.206(4)-1(a)(4) Unbalanced Benefits View Page 1 Mark as invalid Identified C…" at bounding box center [556, 327] width 734 height 144
drag, startPoint x: 200, startPoint y: 337, endPoint x: 276, endPoint y: 333, distance: 76.0
click at [276, 333] on div "275.206(4)-1(a)(4) Unbalanced Benefits View Page 1 Mark as invalid Identified C…" at bounding box center [556, 327] width 734 height 144
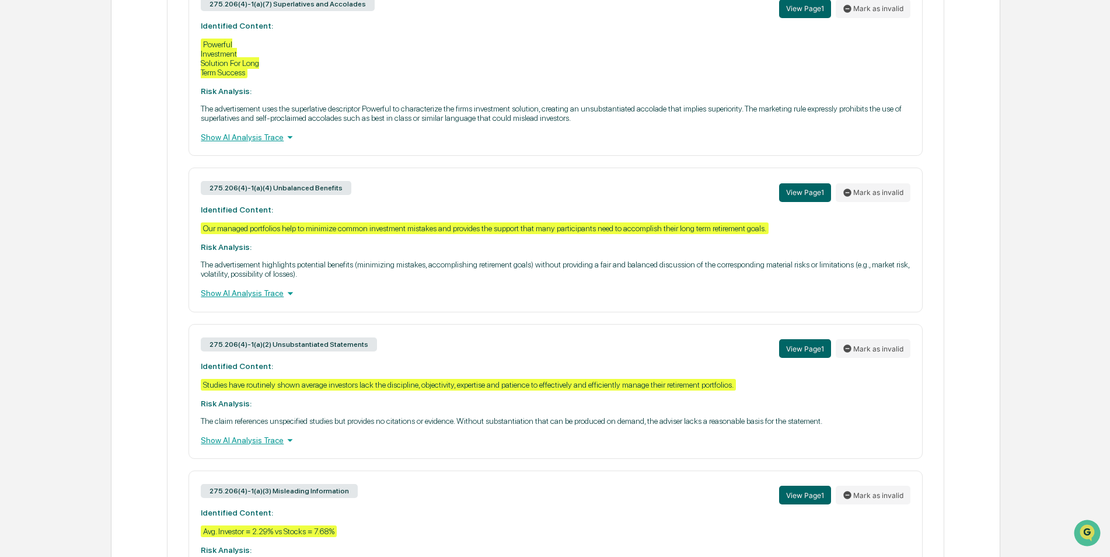
scroll to position [525, 0]
